Goal: Task Accomplishment & Management: Use online tool/utility

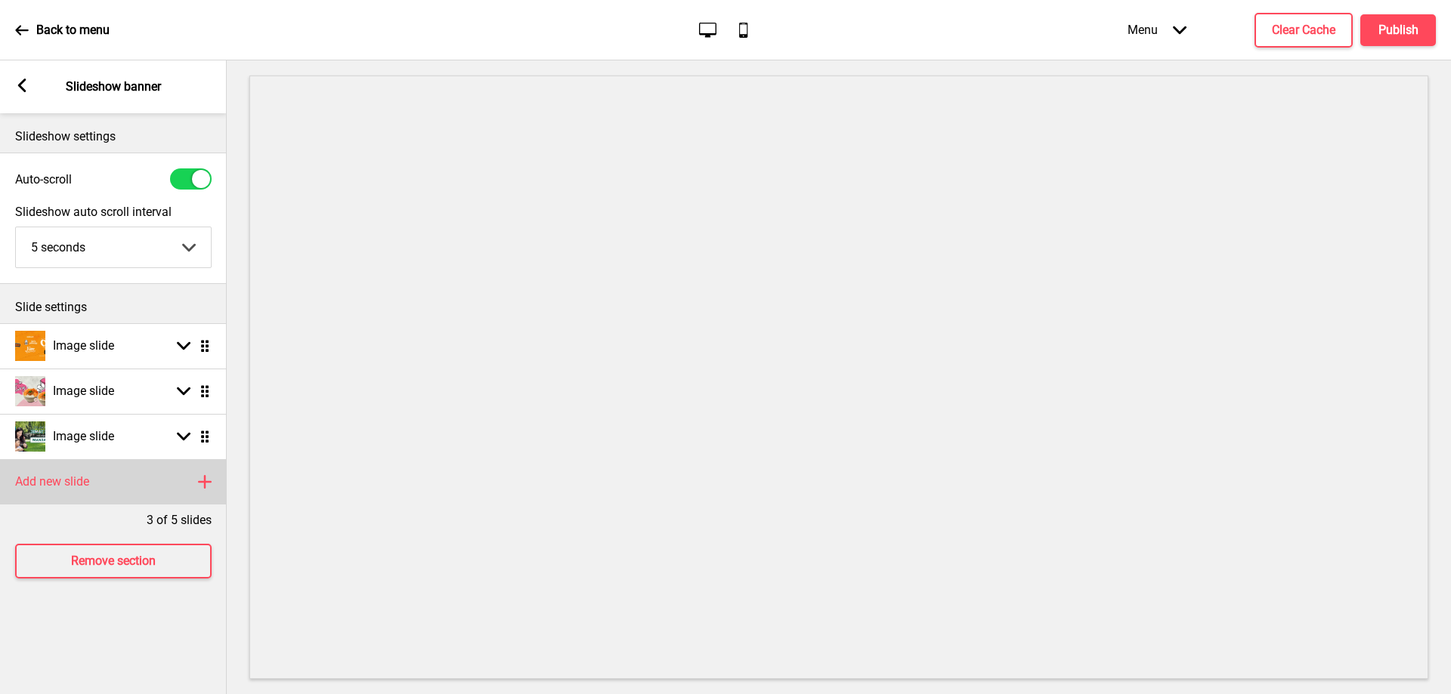
click at [104, 483] on div "Add new slide Plus" at bounding box center [113, 481] width 227 height 45
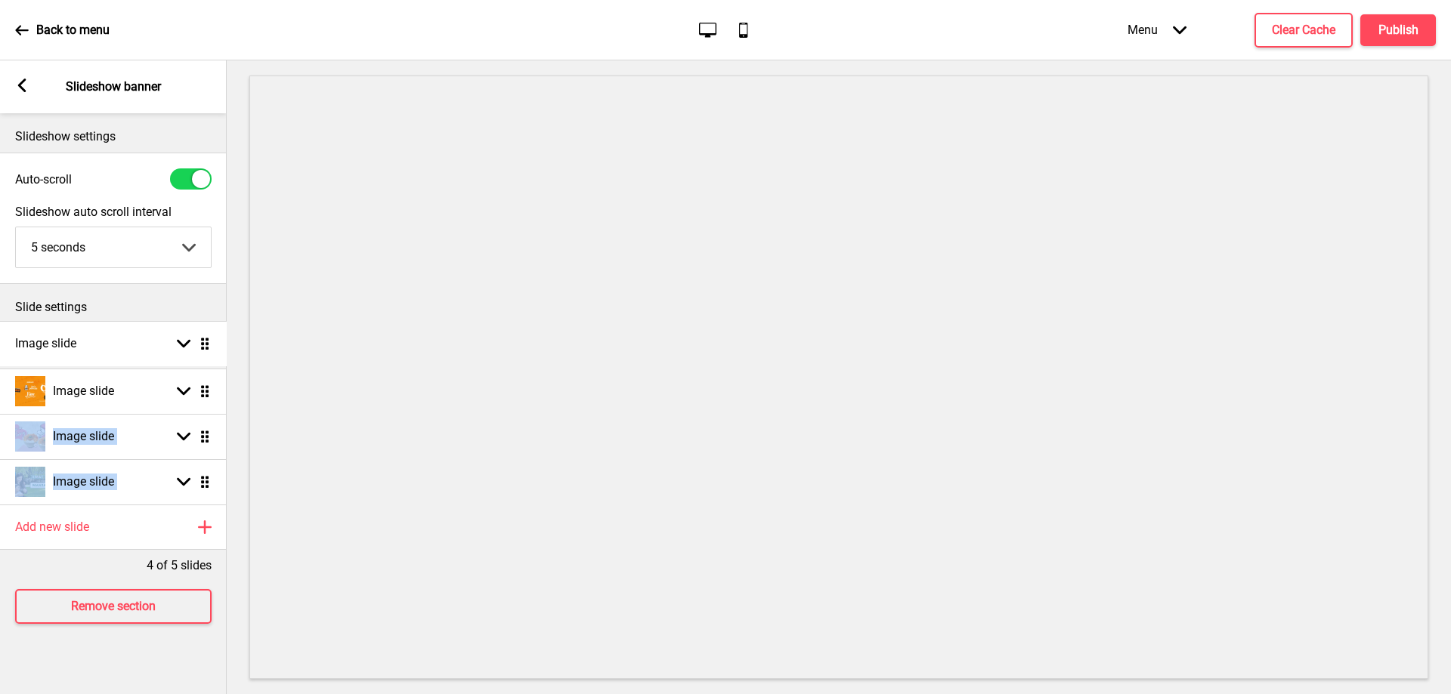
drag, startPoint x: 203, startPoint y: 483, endPoint x: 211, endPoint y: 345, distance: 138.5
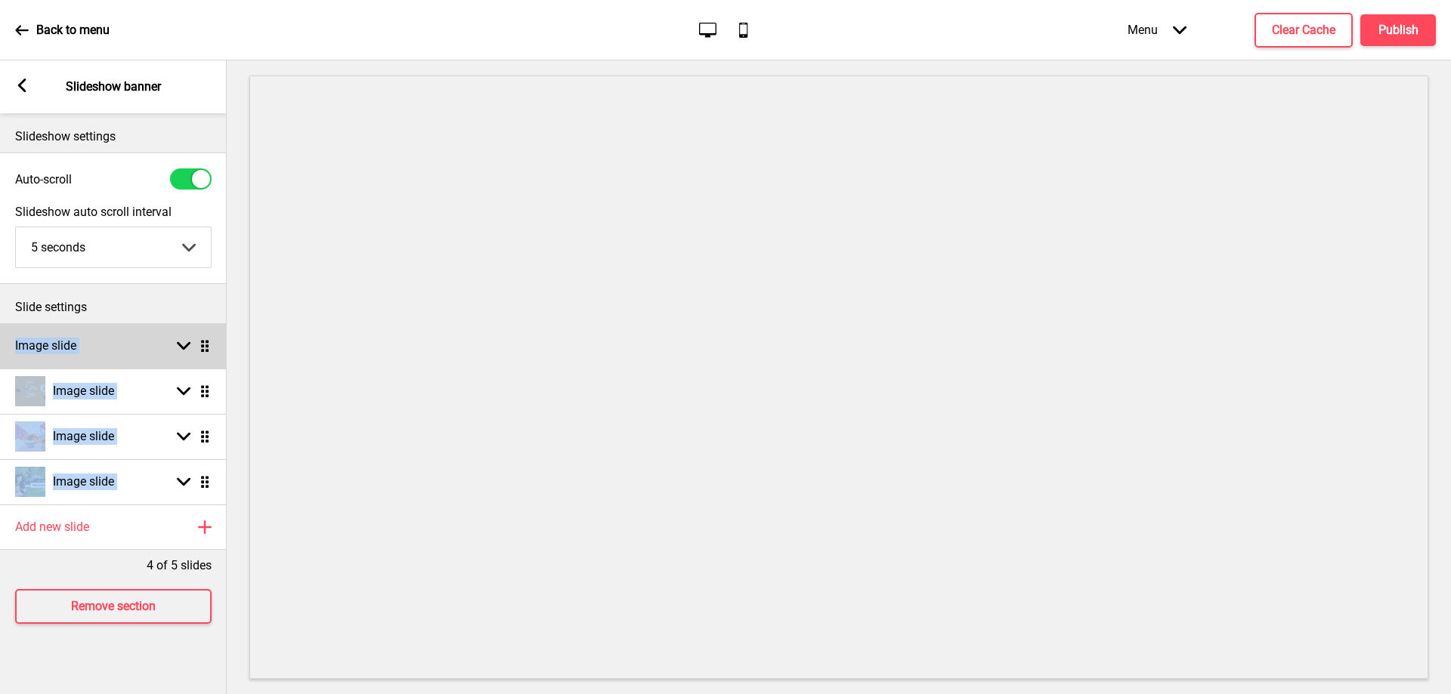
click at [182, 346] on icon at bounding box center [184, 346] width 14 height 8
select select "right"
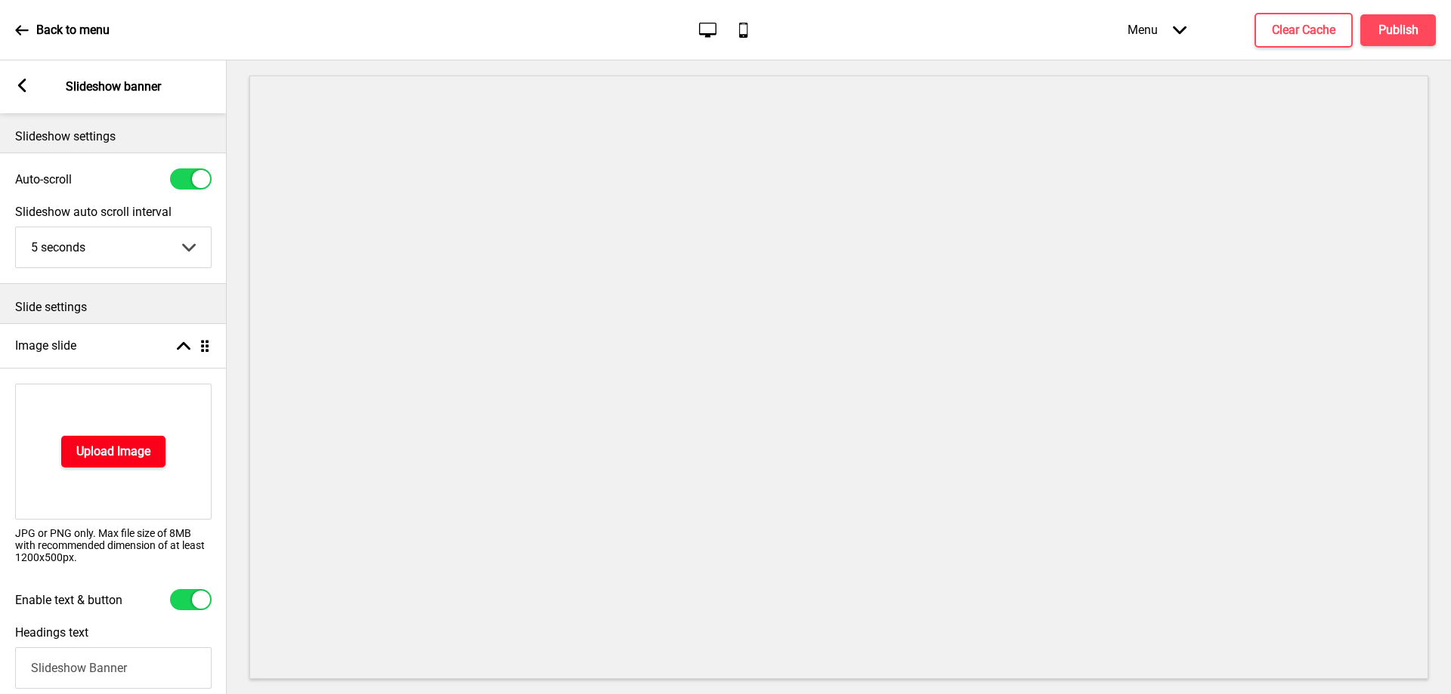
click at [131, 450] on h4 "Upload Image" at bounding box center [113, 452] width 74 height 17
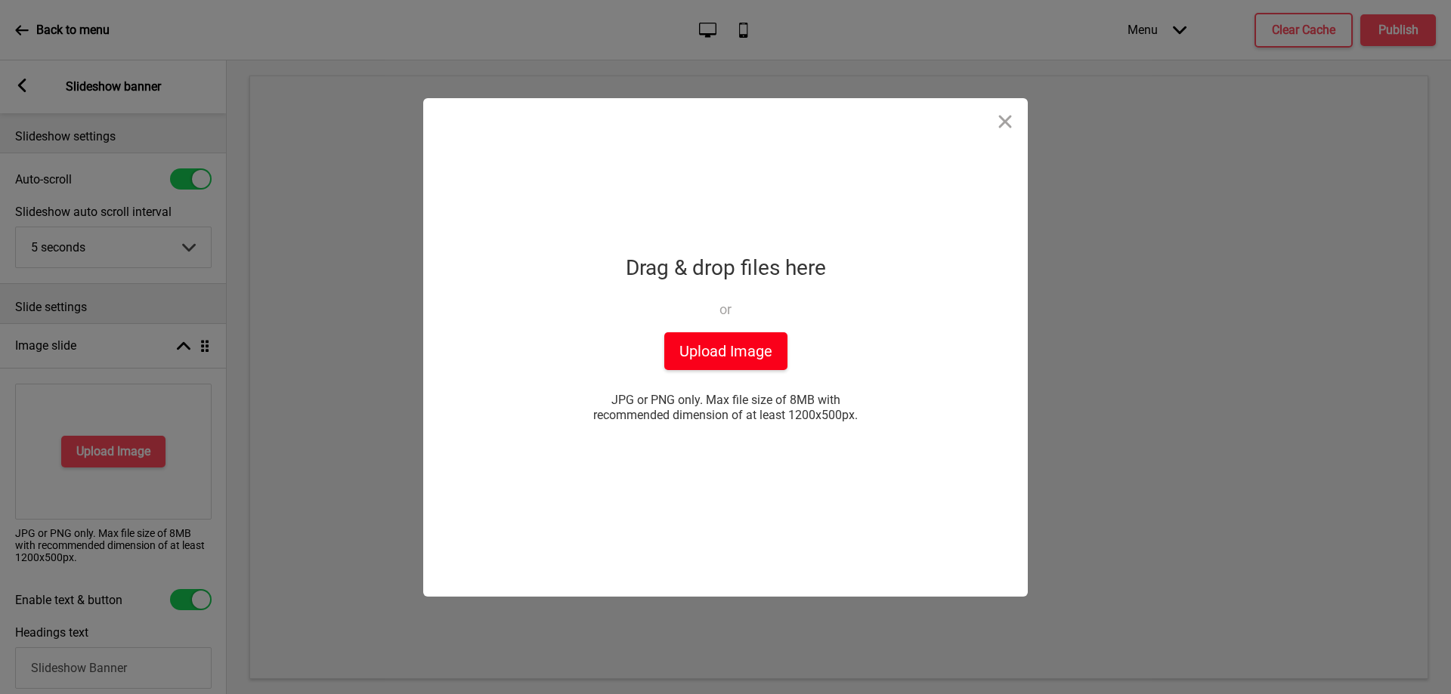
click at [761, 364] on button "Upload Image" at bounding box center [725, 351] width 123 height 38
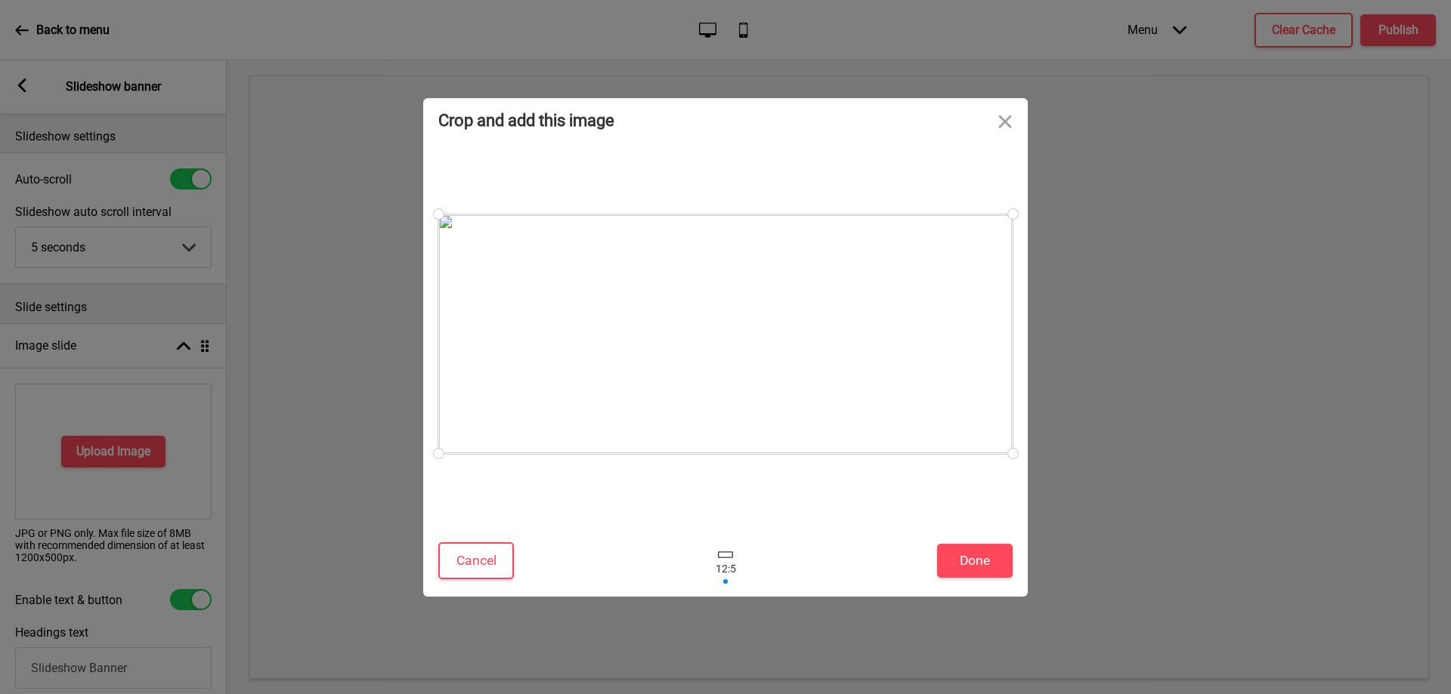
drag, startPoint x: 837, startPoint y: 380, endPoint x: 836, endPoint y: 372, distance: 8.4
click at [836, 372] on div at bounding box center [725, 335] width 574 height 240
click at [969, 568] on button "Done" at bounding box center [975, 561] width 76 height 34
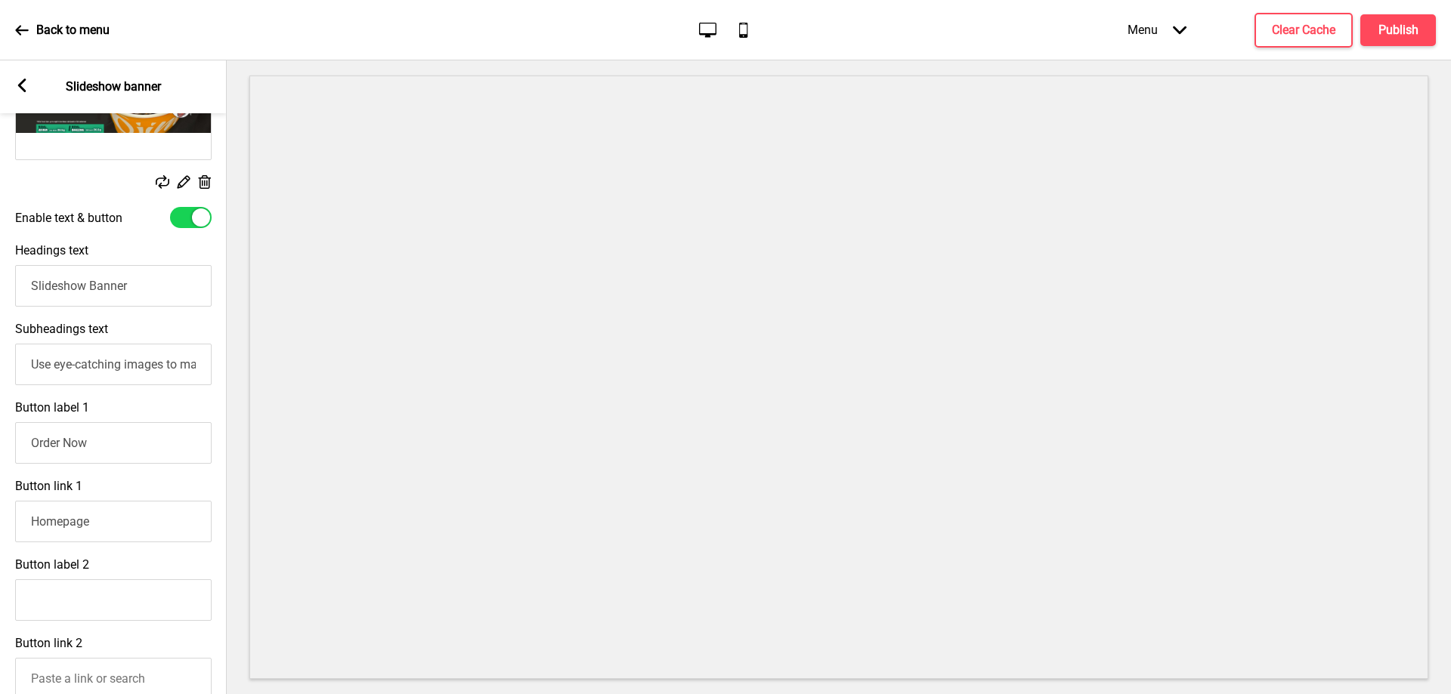
scroll to position [378, 0]
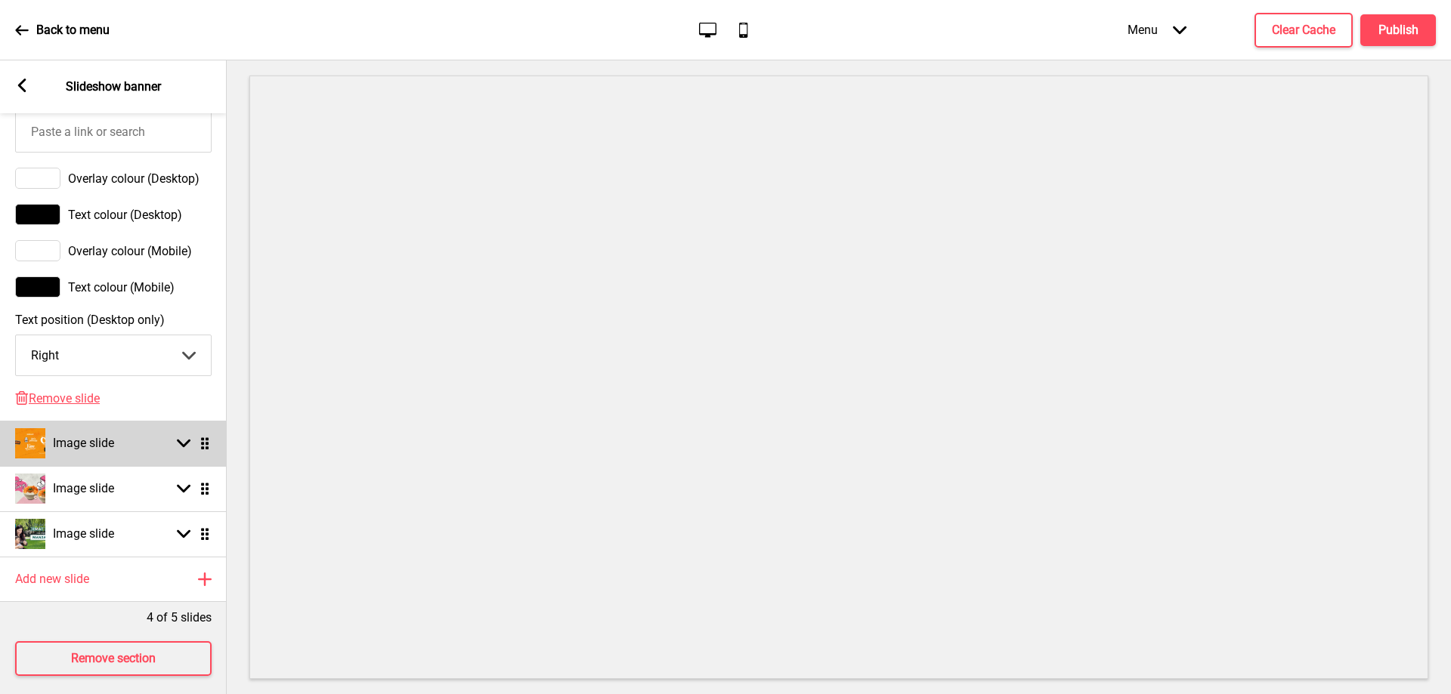
click at [186, 450] on rect at bounding box center [184, 444] width 14 height 14
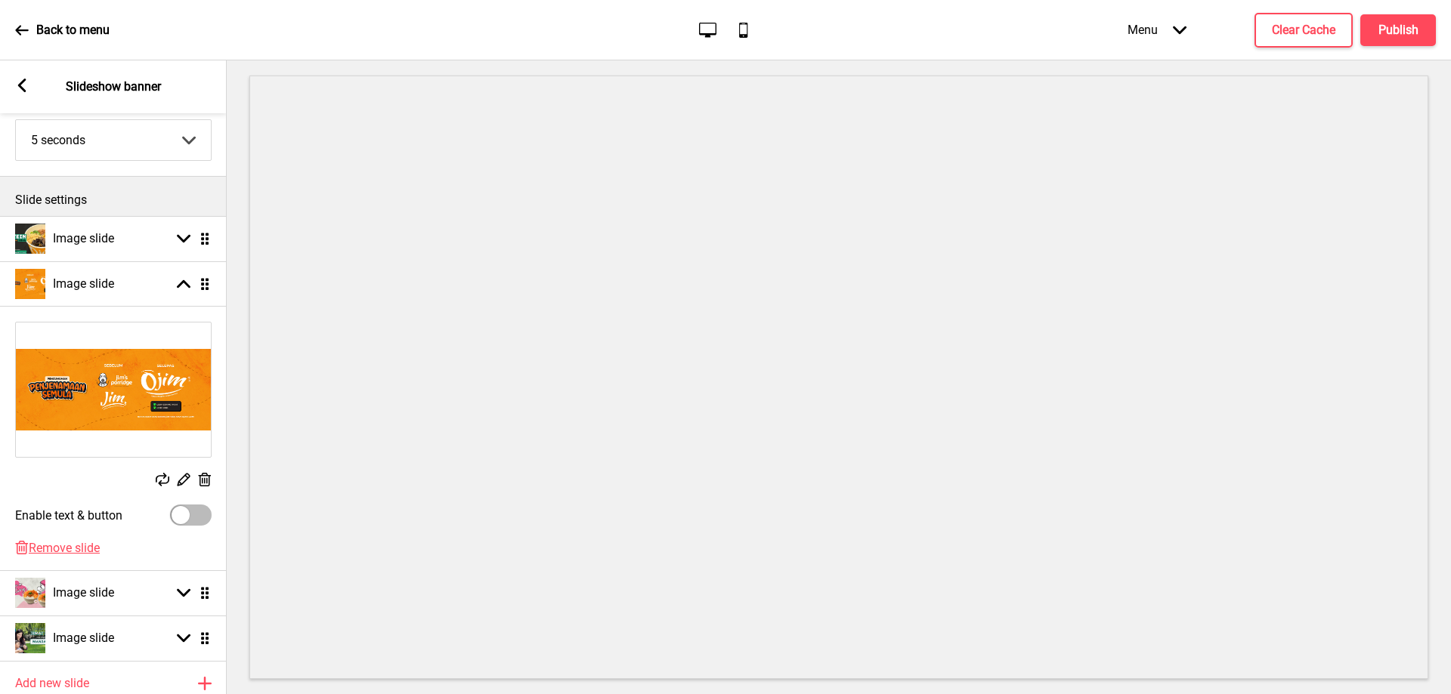
scroll to position [0, 0]
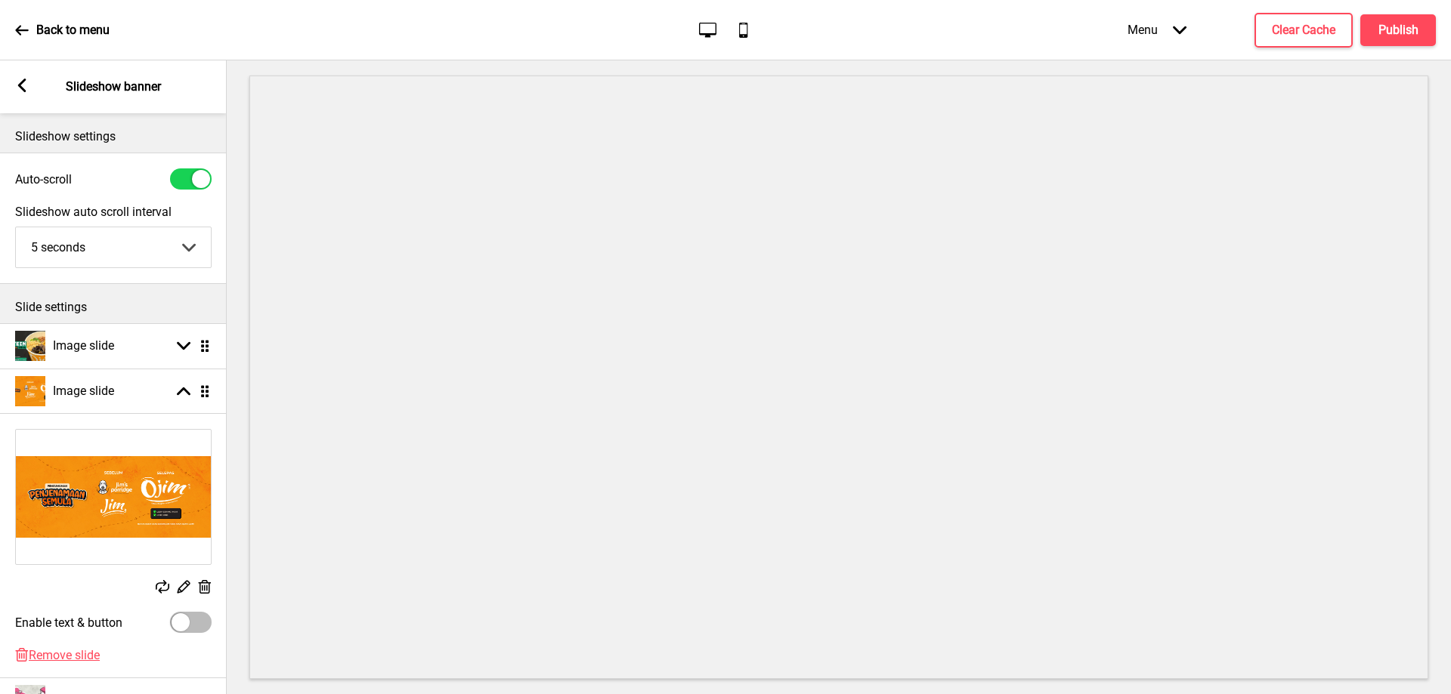
click at [185, 181] on div at bounding box center [191, 179] width 42 height 21
checkbox input "false"
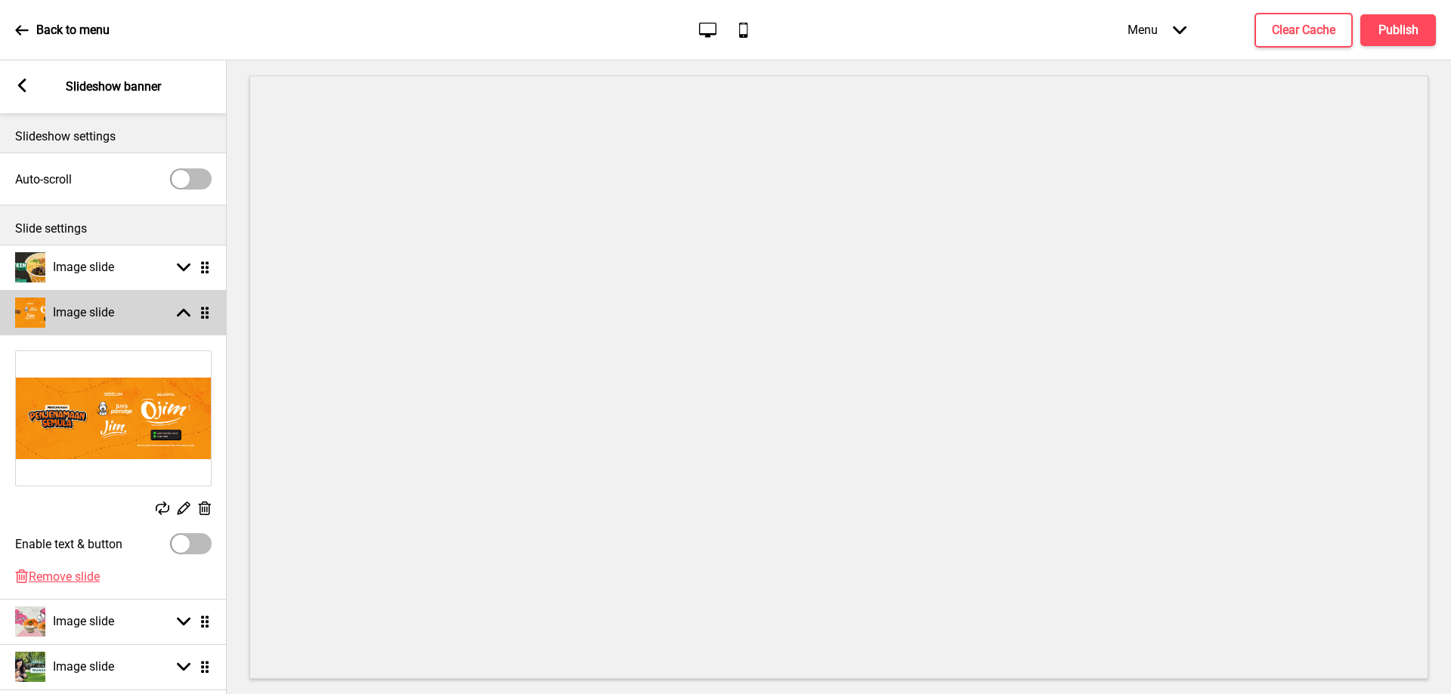
click at [177, 316] on icon at bounding box center [184, 313] width 14 height 8
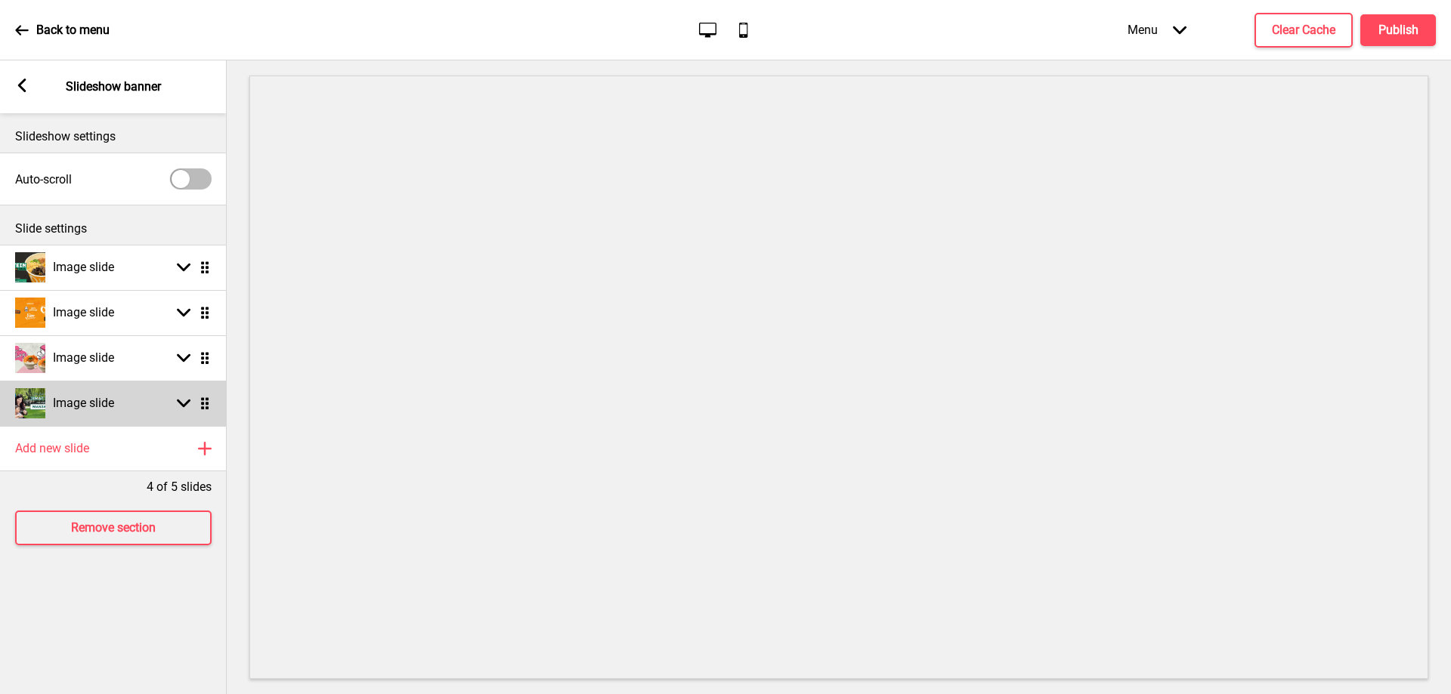
click at [180, 399] on rect at bounding box center [184, 404] width 14 height 14
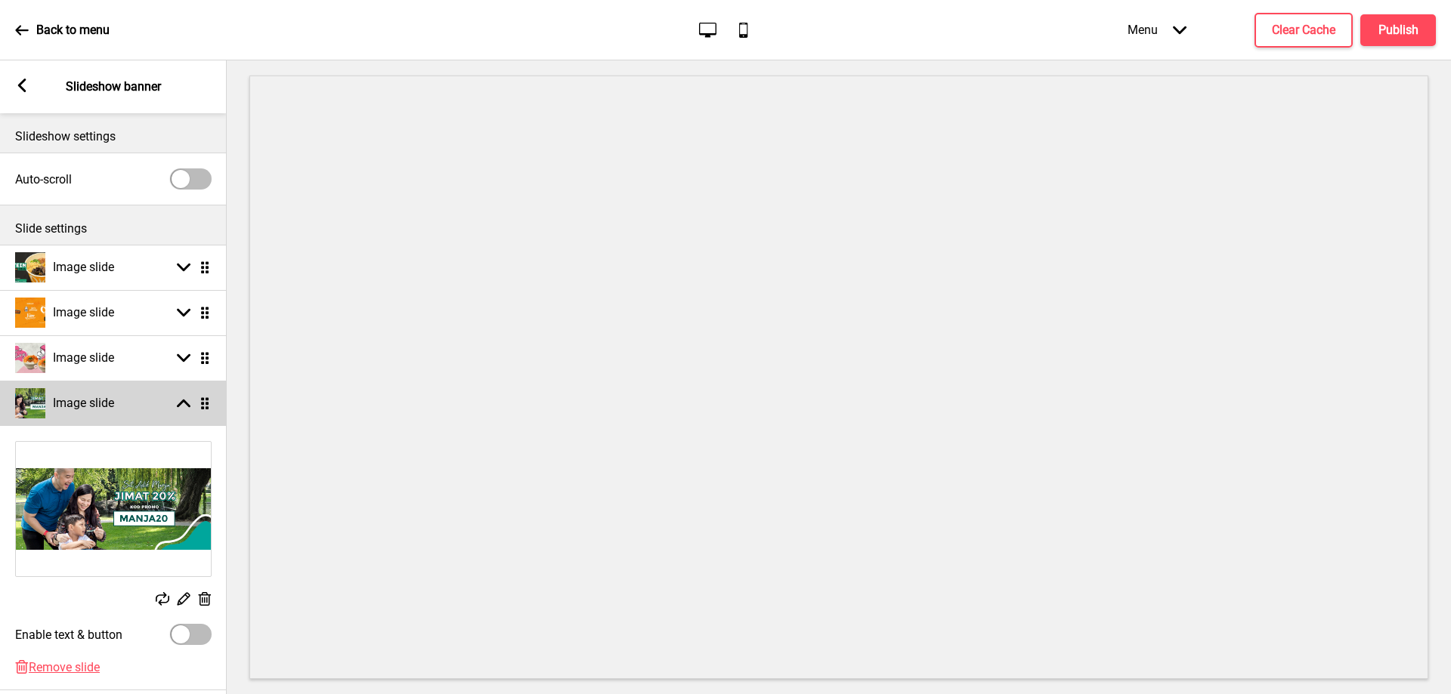
click at [180, 399] on rect at bounding box center [184, 404] width 14 height 14
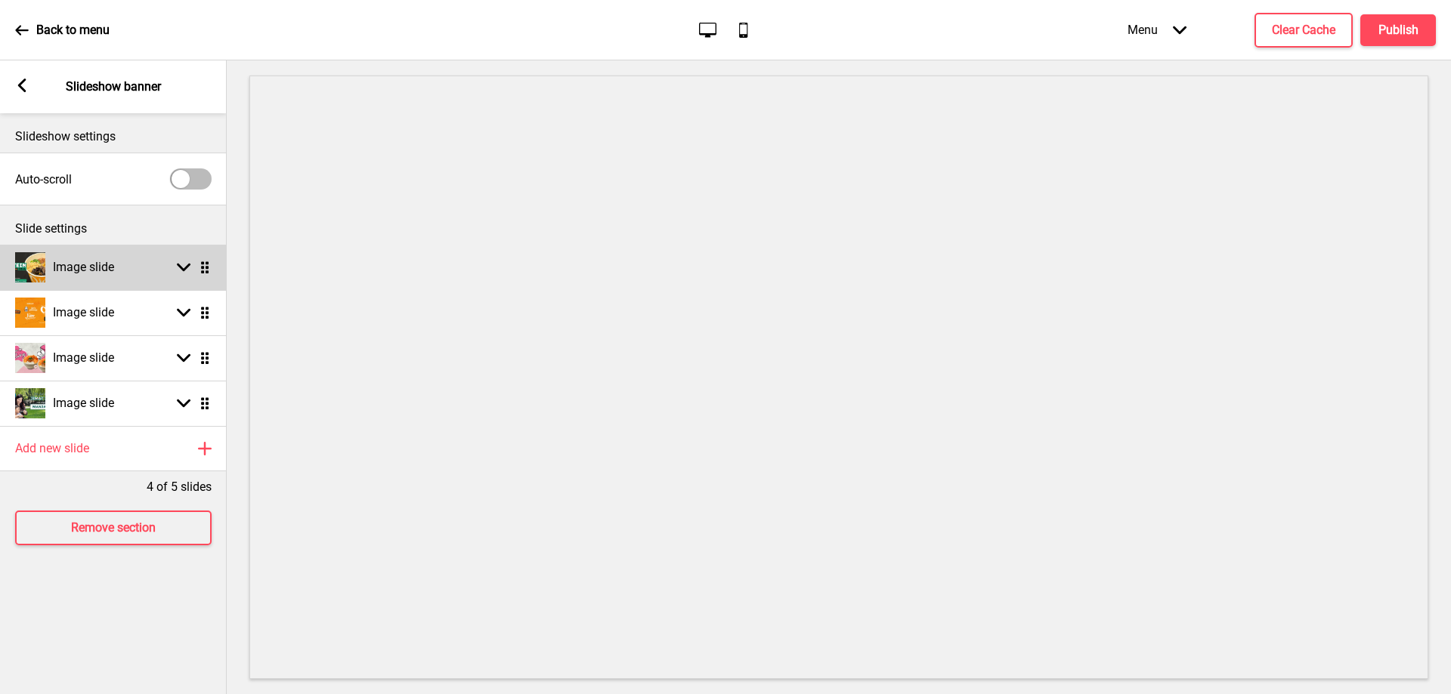
click at [180, 268] on icon at bounding box center [184, 268] width 14 height 8
select select "right"
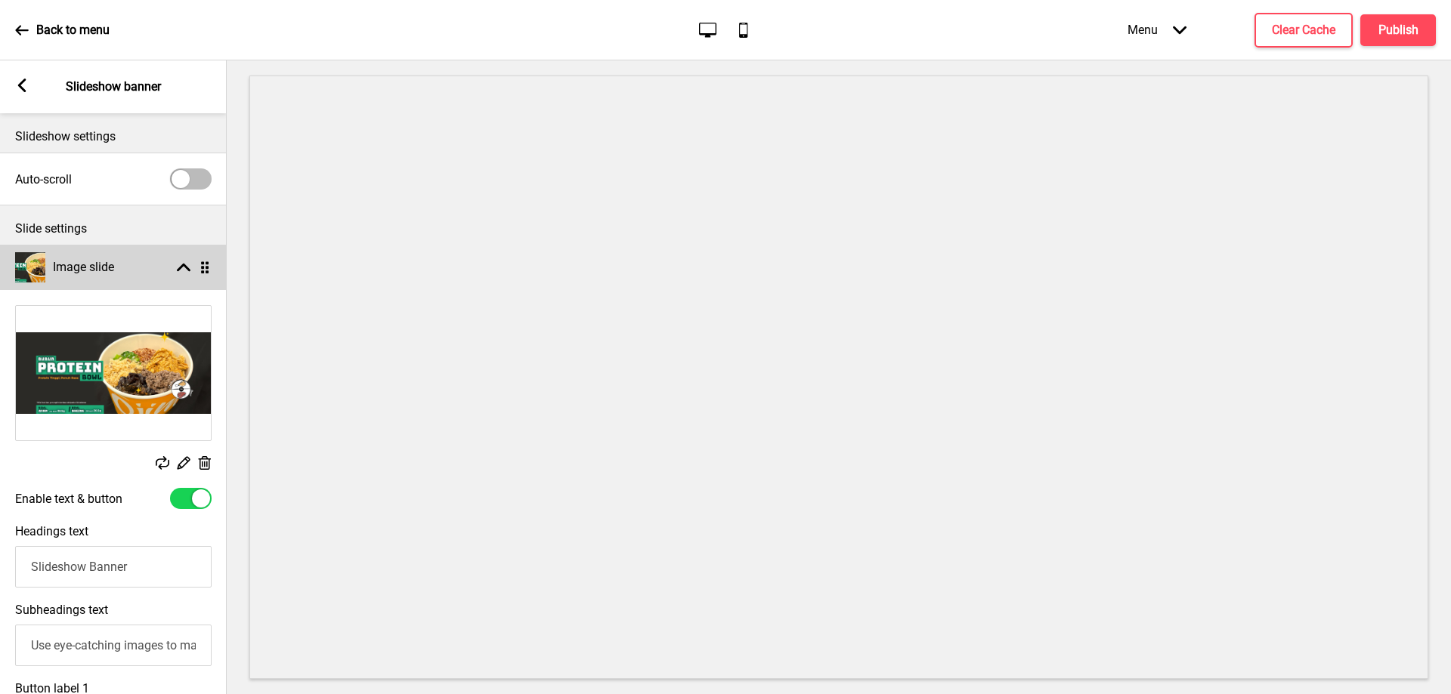
click at [180, 268] on icon at bounding box center [184, 268] width 14 height 8
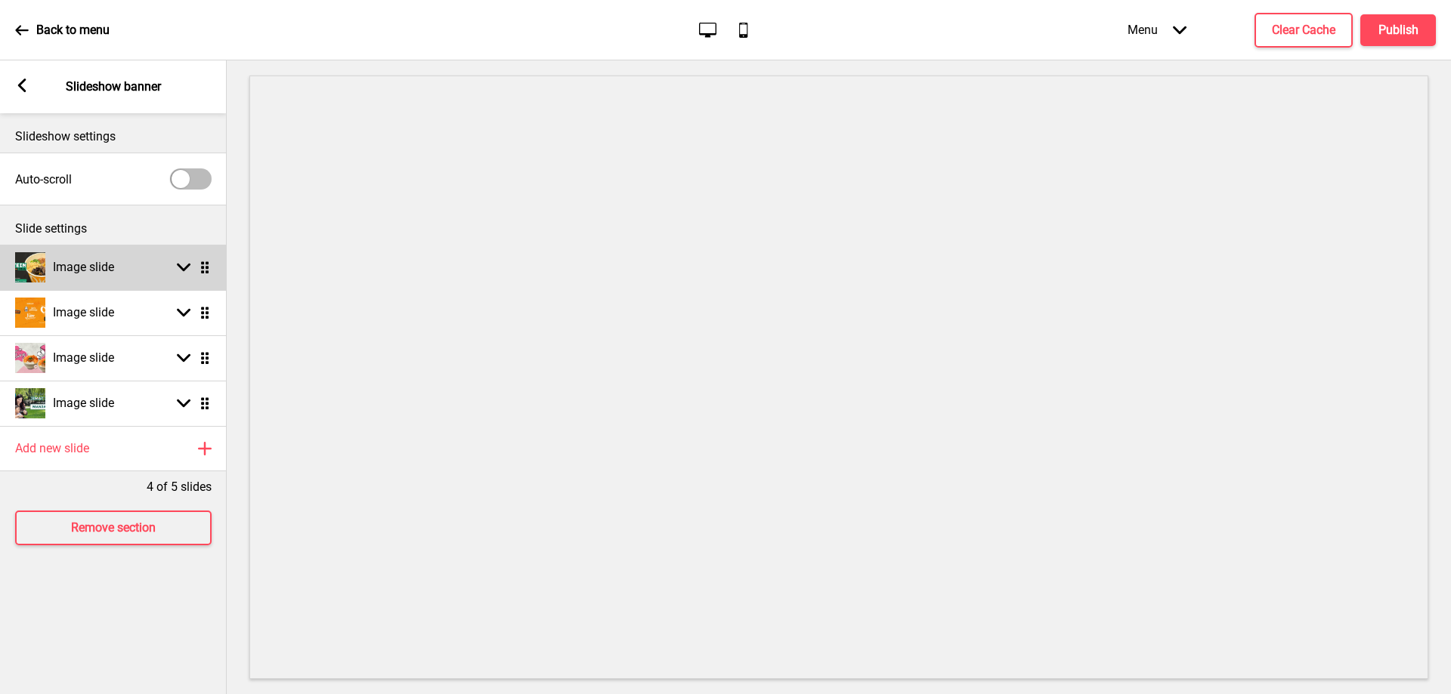
click at [180, 268] on icon at bounding box center [184, 268] width 14 height 8
select select "right"
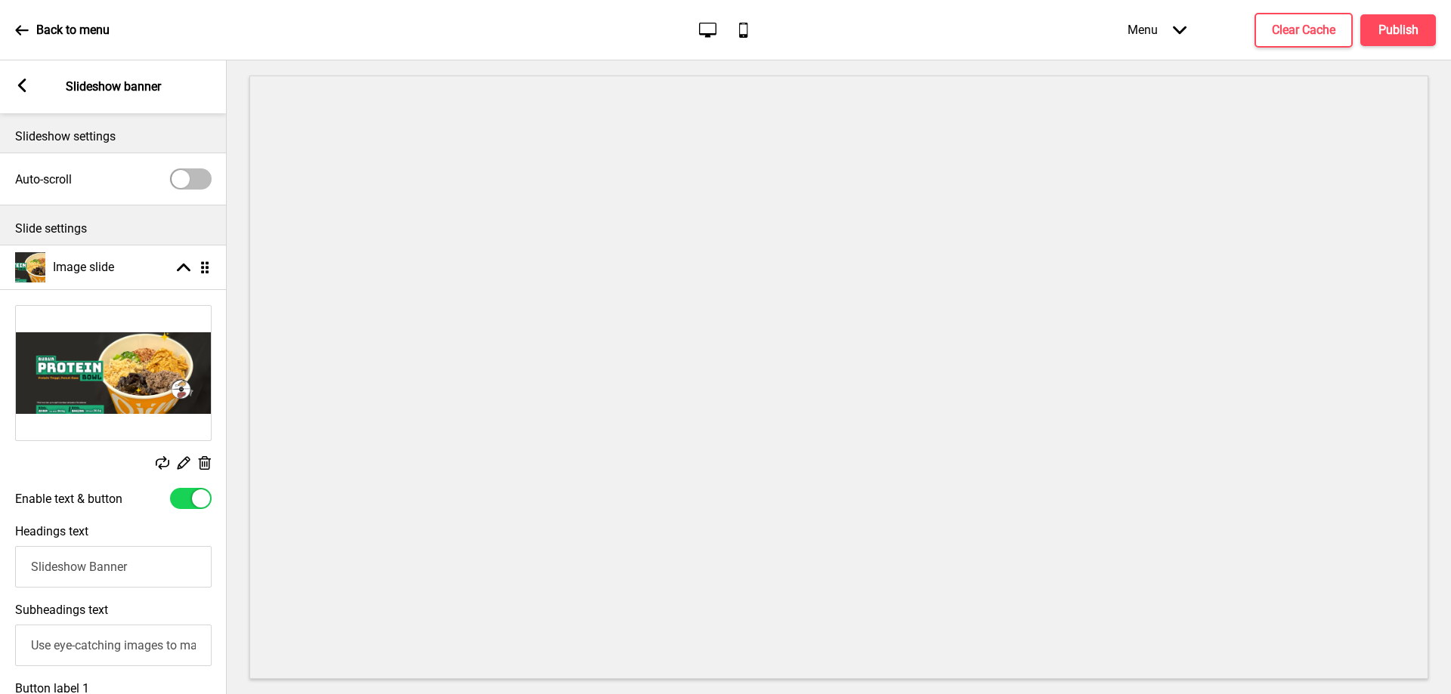
click at [177, 498] on div at bounding box center [191, 498] width 42 height 21
checkbox input "false"
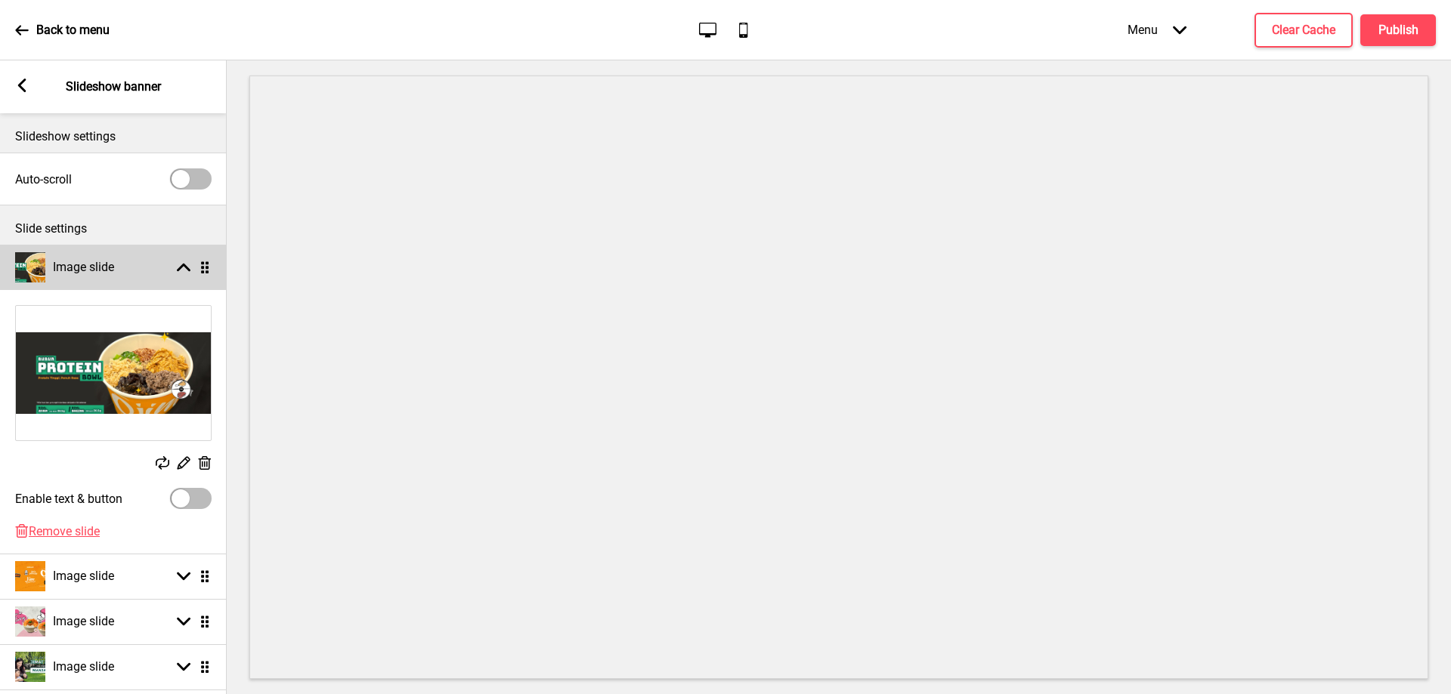
click at [183, 268] on rect at bounding box center [184, 268] width 14 height 14
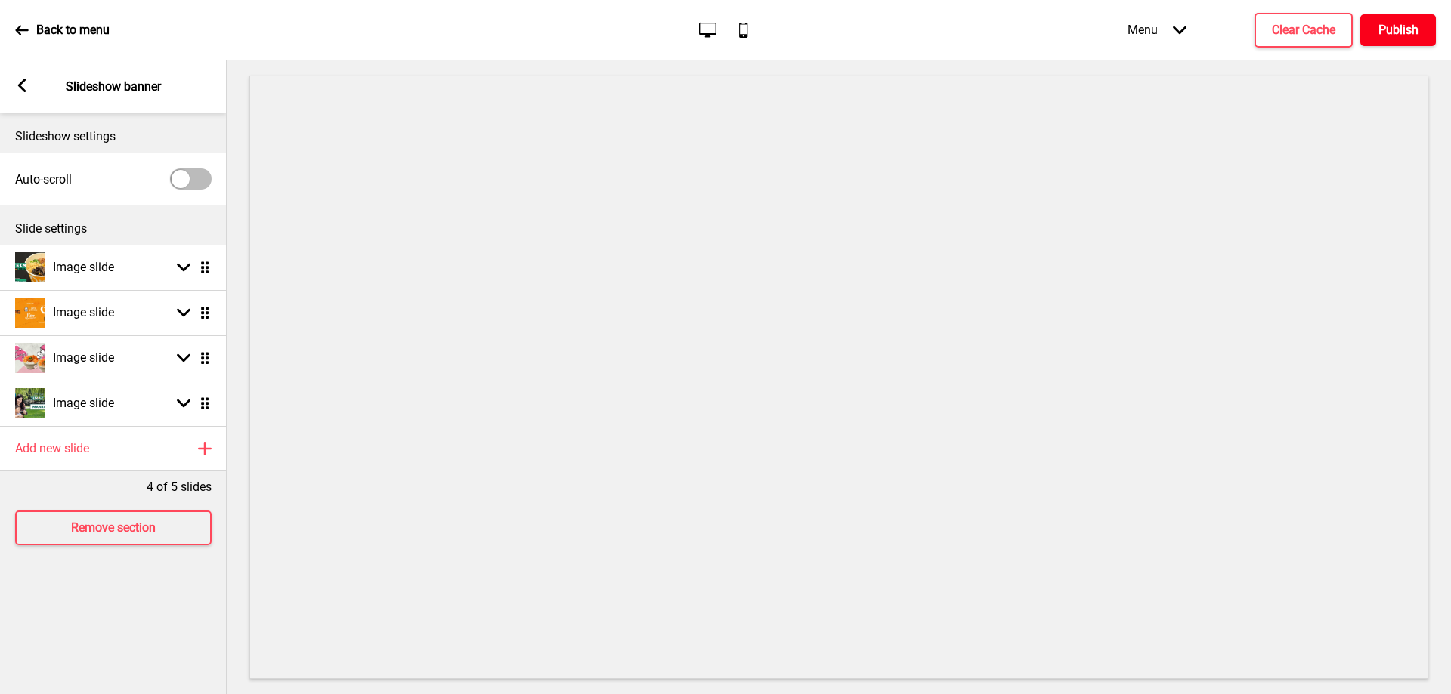
click at [1396, 33] on h4 "Publish" at bounding box center [1398, 30] width 40 height 17
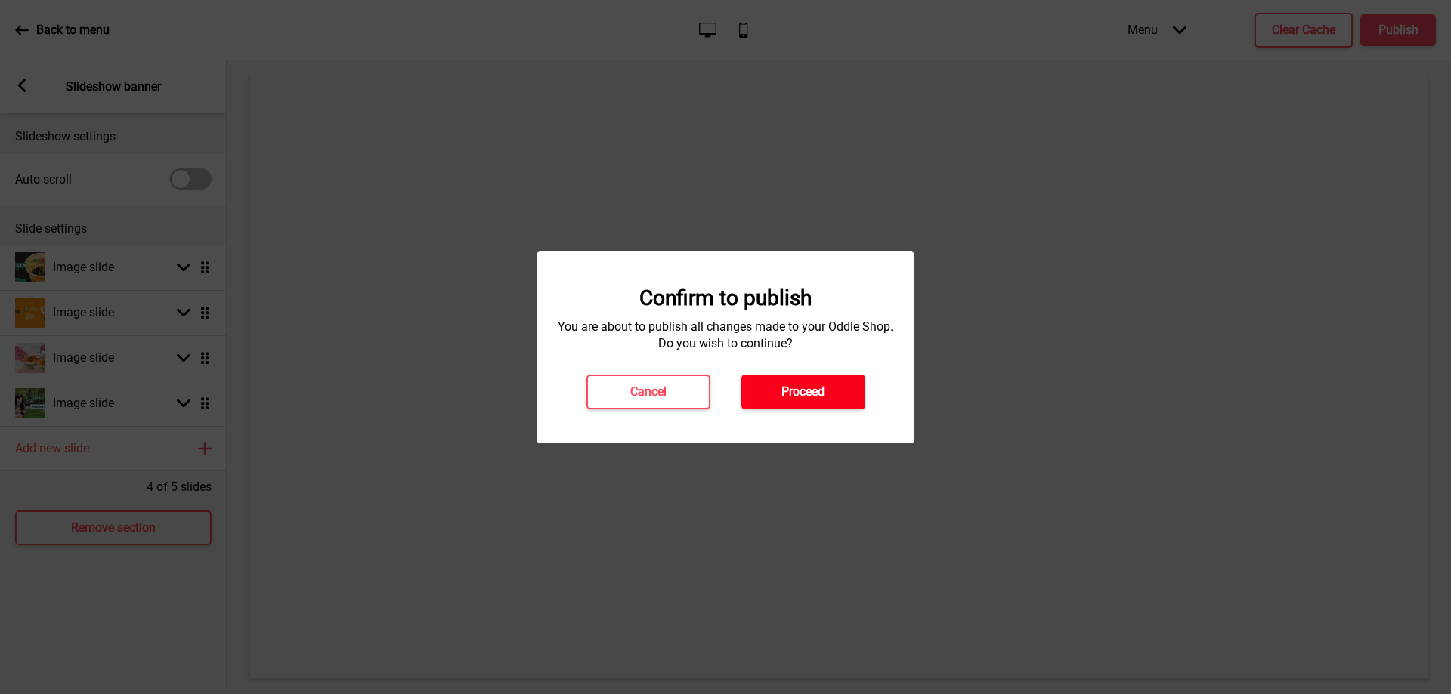
click at [800, 396] on h4 "Proceed" at bounding box center [802, 392] width 43 height 17
